Goal: Information Seeking & Learning: Check status

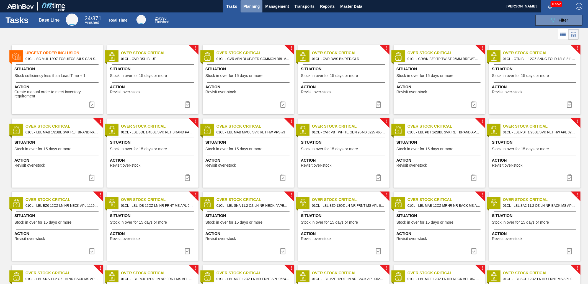
click at [245, 6] on span "Planning" at bounding box center [251, 6] width 16 height 7
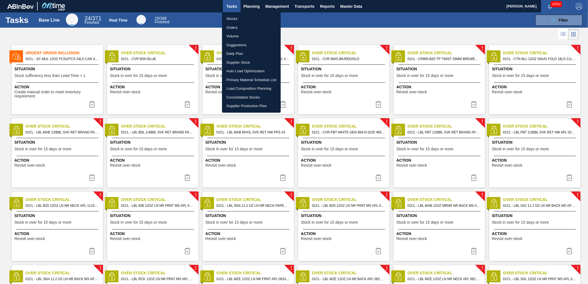
click at [244, 5] on div at bounding box center [294, 142] width 588 height 284
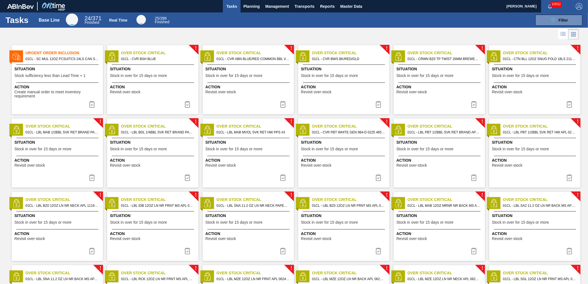
click at [252, 6] on span "Planning" at bounding box center [251, 6] width 16 height 7
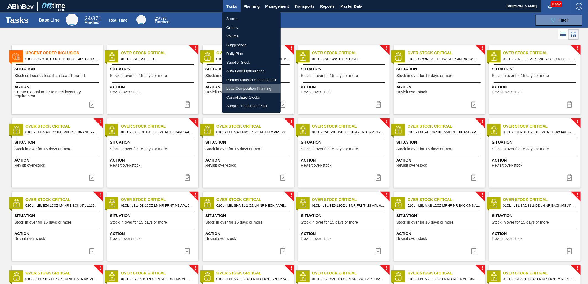
click at [245, 88] on li "Load Composition Planning" at bounding box center [251, 88] width 59 height 9
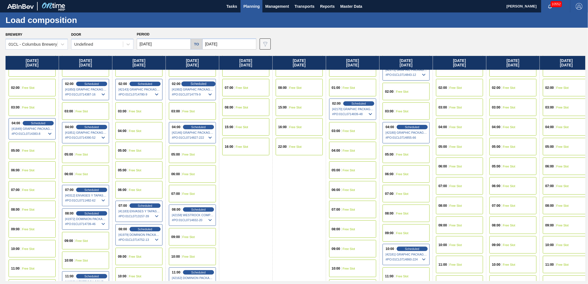
scroll to position [61, 0]
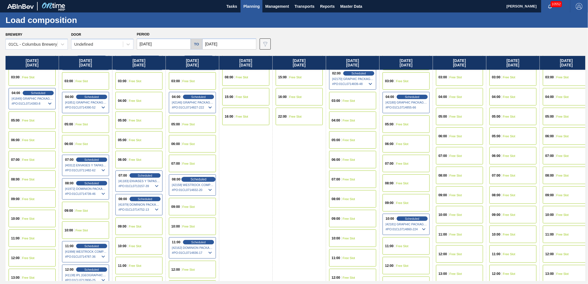
click at [194, 179] on span "Scheduled" at bounding box center [198, 179] width 16 height 4
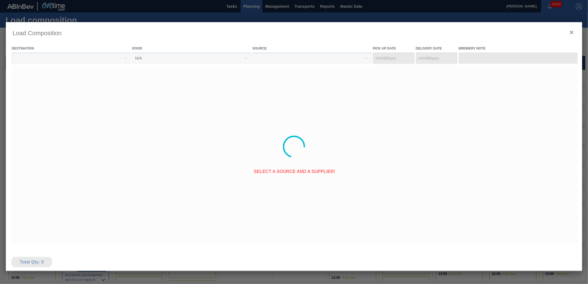
type Date "[DATE]"
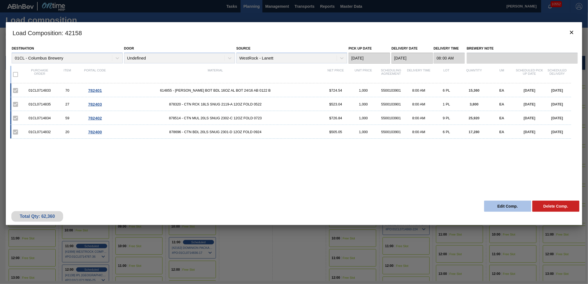
click at [501, 206] on button "Edit Comp." at bounding box center [507, 206] width 47 height 11
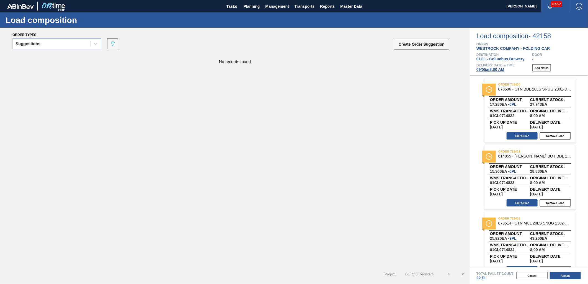
scroll to position [61, 0]
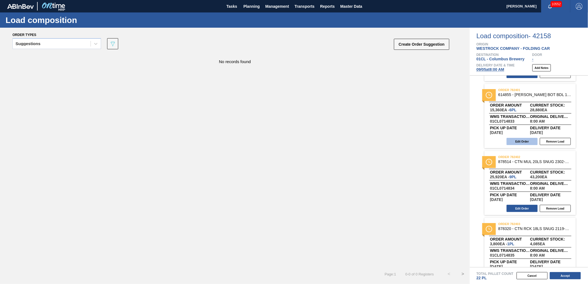
click at [522, 140] on button "Edit Order" at bounding box center [521, 141] width 31 height 7
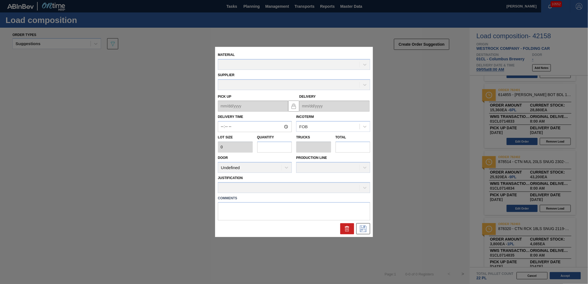
type input "08:00:00"
type input "2,560"
type input "6"
type input "0.25"
type input "15,360"
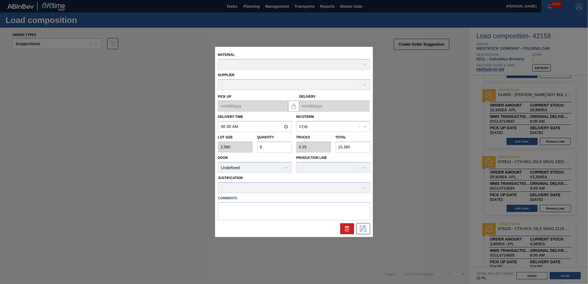
type up "[DATE]"
type input "[DATE]"
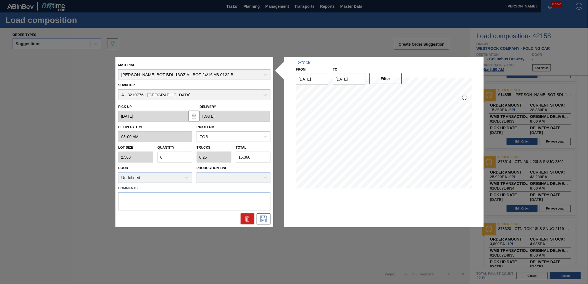
click at [258, 157] on input "15,360" at bounding box center [253, 157] width 35 height 11
type input "0.6"
type input "0.025"
type input "1,536"
type input "0.06"
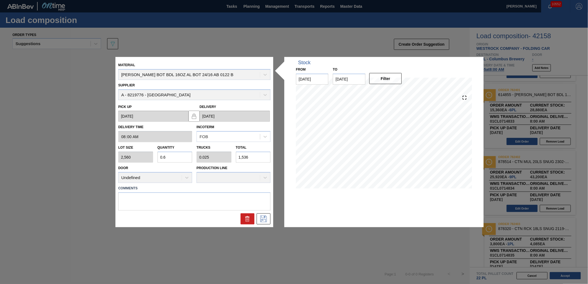
type input "0.002"
type input "153"
type input "0.006"
type input "0"
type input "15"
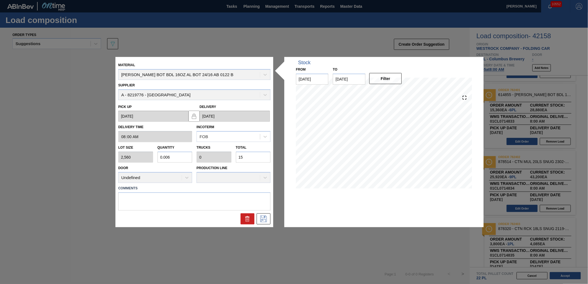
type input "0"
type input "1"
type input "0.007"
type input "17"
type input "0.068"
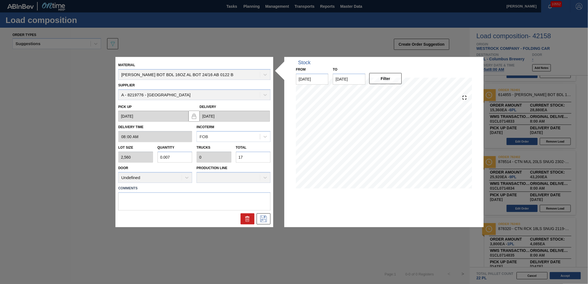
type input "0.003"
type input "174"
type input "0.681"
type input "0.028"
type input "1,744"
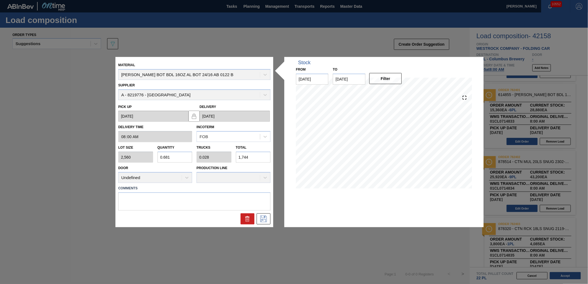
type input "6.813"
type input "0.284"
type input "17,440"
click at [261, 219] on icon at bounding box center [263, 218] width 9 height 7
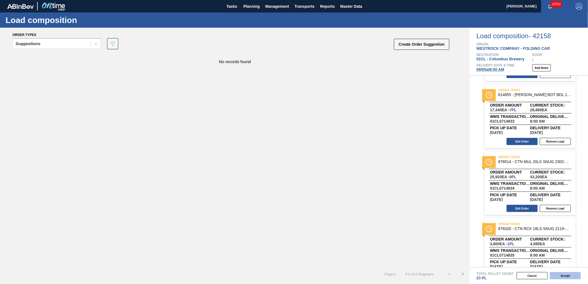
click at [563, 274] on button "Accept" at bounding box center [565, 275] width 31 height 7
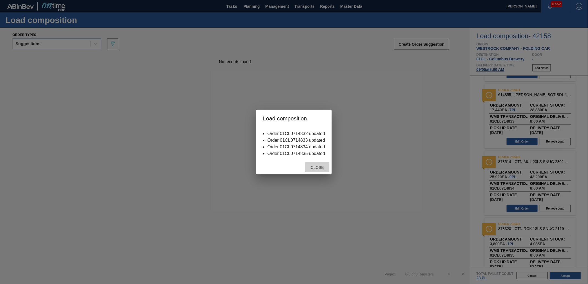
click at [306, 166] on span "Close" at bounding box center [317, 167] width 22 height 4
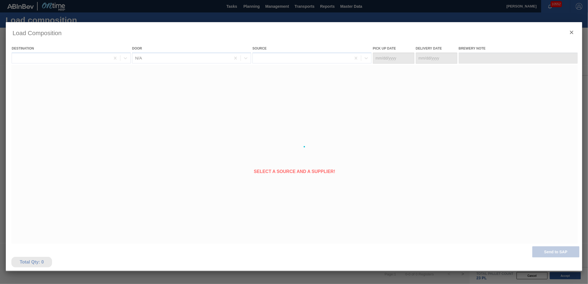
type Date "[DATE]"
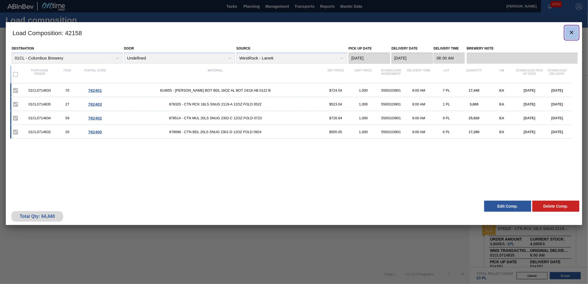
click at [568, 31] on icon "botão de ícone" at bounding box center [571, 32] width 7 height 7
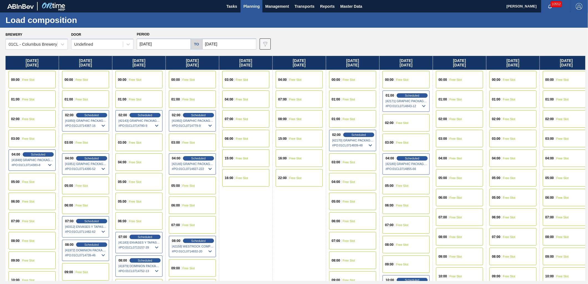
click at [180, 48] on input "[DATE]" at bounding box center [164, 43] width 54 height 11
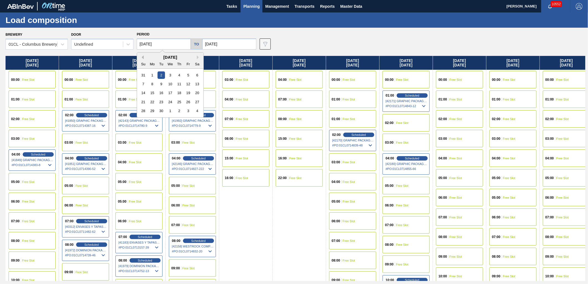
click at [143, 59] on button "Previous Month" at bounding box center [142, 57] width 4 height 4
click at [189, 111] on div "29" at bounding box center [187, 110] width 7 height 7
type input "[DATE]"
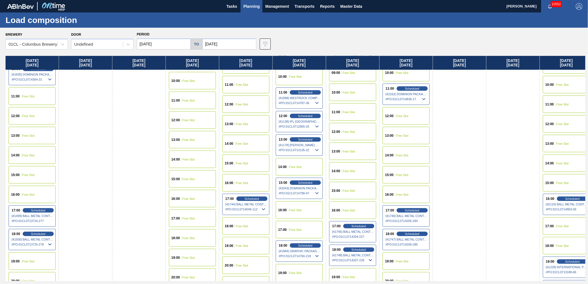
scroll to position [246, 0]
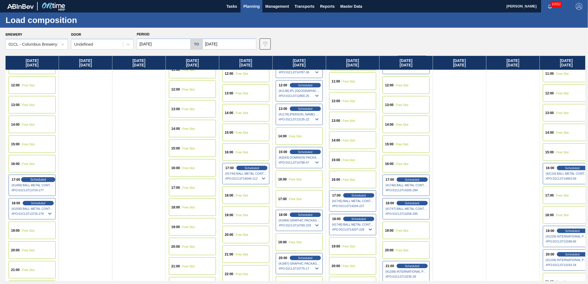
click at [36, 181] on span "Scheduled" at bounding box center [38, 180] width 16 height 4
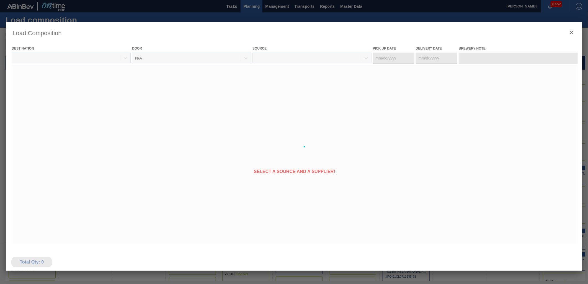
type Date "[DATE]"
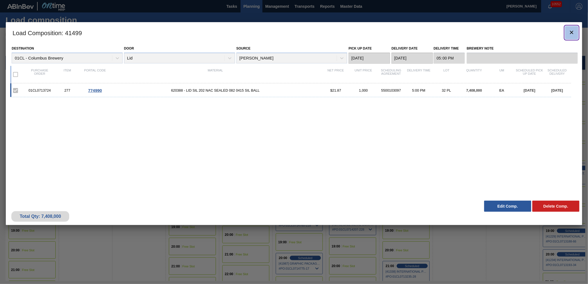
click at [566, 29] on button "botão de ícone" at bounding box center [571, 32] width 13 height 13
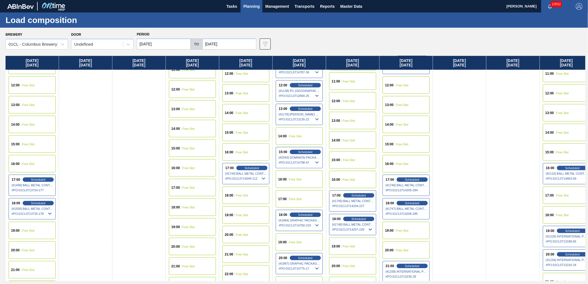
click at [41, 205] on div "18:00 Scheduled [41500] BALL METAL CONTAINER GROUP - 0008221649 # PO : 01CL0713…" at bounding box center [32, 208] width 47 height 21
click at [40, 202] on span "Scheduled" at bounding box center [38, 203] width 16 height 4
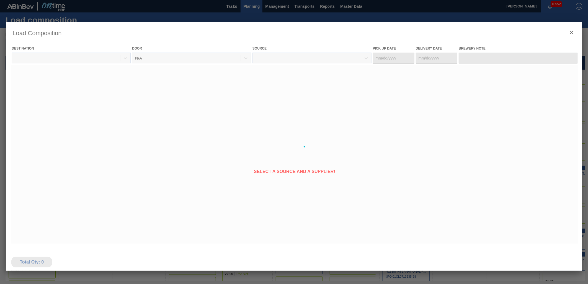
type Date "[DATE]"
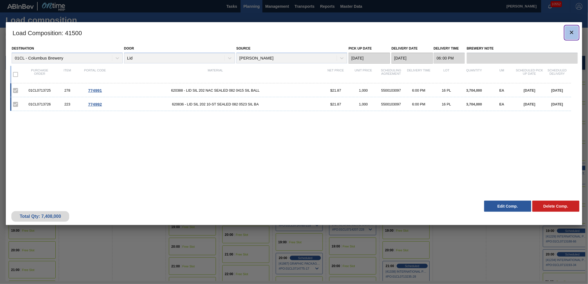
click at [572, 32] on icon "botão de ícone" at bounding box center [571, 32] width 3 height 3
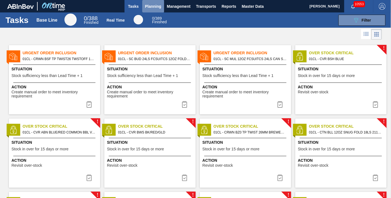
click at [147, 8] on span "Planning" at bounding box center [153, 6] width 16 height 7
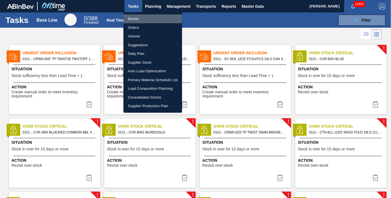
click at [143, 20] on li "Stocks" at bounding box center [152, 18] width 59 height 9
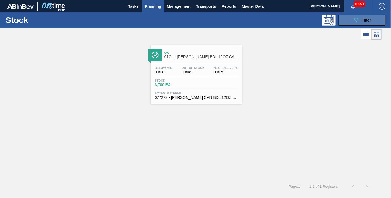
click at [362, 16] on button "089F7B8B-B2A5-4AFE-B5C0-19BA573D28AC Filter" at bounding box center [361, 20] width 47 height 11
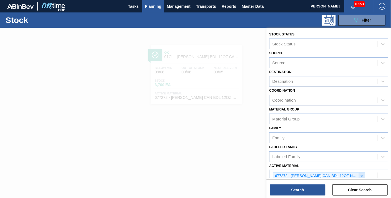
click at [362, 175] on icon at bounding box center [362, 176] width 4 height 4
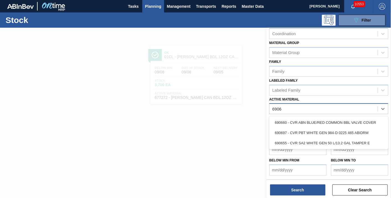
scroll to position [64, 0]
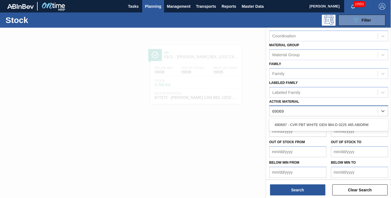
type Material "690697"
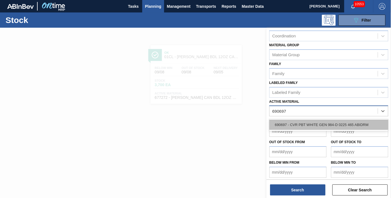
click at [321, 122] on div "690697 - CVR PBT WHITE GEN 984-D 0225 465 ABIDRM" at bounding box center [328, 125] width 119 height 10
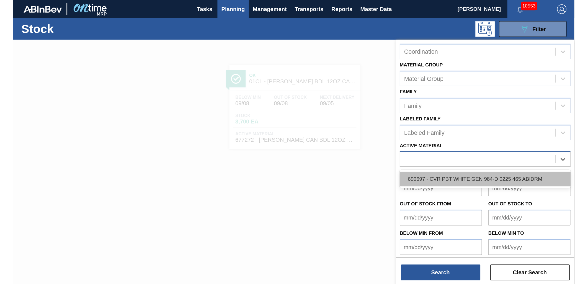
scroll to position [73, 0]
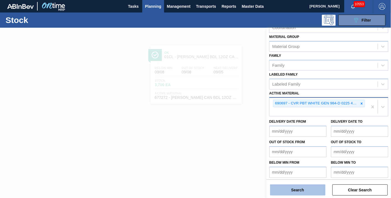
click at [299, 190] on button "Search" at bounding box center [297, 189] width 55 height 11
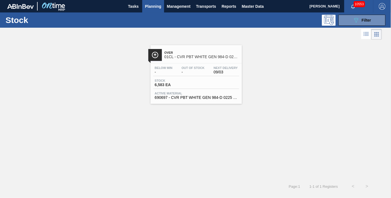
click at [180, 95] on span "690697 - CVR PBT WHITE GEN 984-D 0225 465 ABIDRM" at bounding box center [196, 97] width 83 height 4
